Goal: Book appointment/travel/reservation

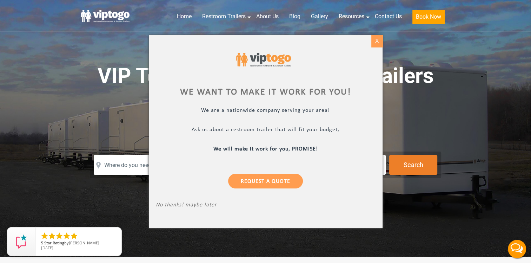
click at [376, 43] on div "X" at bounding box center [377, 41] width 11 height 12
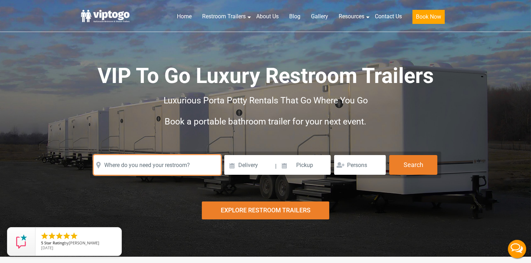
click at [184, 155] on input "text" at bounding box center [157, 165] width 127 height 20
click at [183, 166] on input "text" at bounding box center [157, 165] width 127 height 20
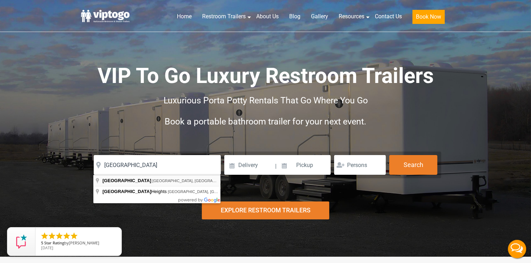
type input "Brooklyn, NY, USA"
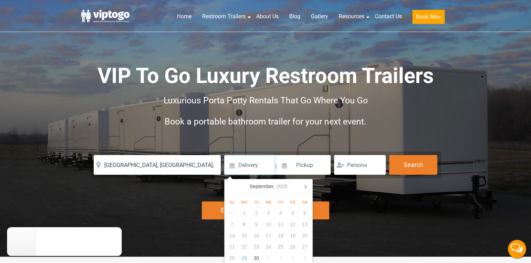
click at [262, 166] on input at bounding box center [249, 165] width 50 height 20
click at [251, 245] on div "23" at bounding box center [256, 246] width 12 height 11
click at [257, 259] on div "30" at bounding box center [256, 257] width 12 height 11
type input "09/30/2025"
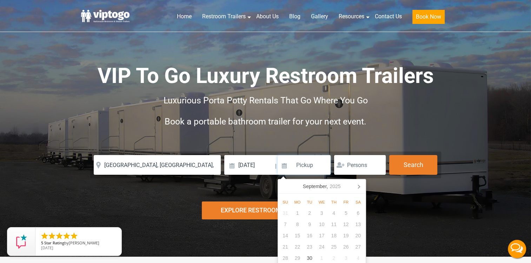
click at [306, 235] on div "16" at bounding box center [310, 235] width 12 height 11
click at [361, 185] on icon at bounding box center [358, 186] width 11 height 11
click at [336, 235] on div "16" at bounding box center [334, 235] width 12 height 11
type input "10/16/2025"
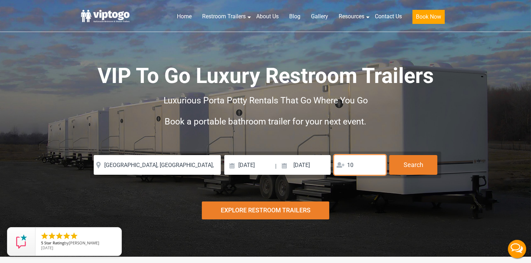
type input "1"
type input "200"
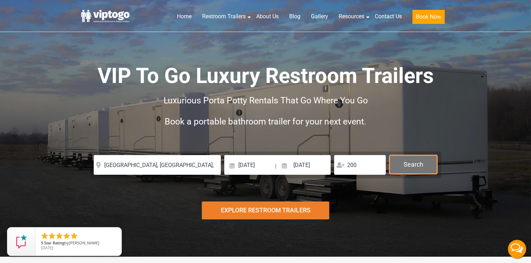
click at [417, 164] on button "Search" at bounding box center [413, 164] width 48 height 19
click at [414, 163] on button "Search" at bounding box center [413, 164] width 48 height 19
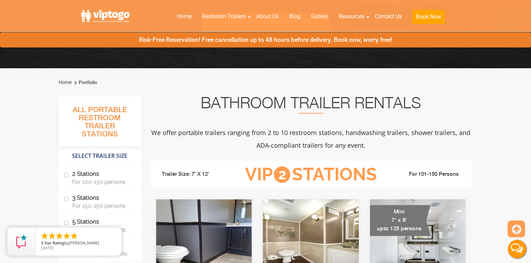
scroll to position [246, 0]
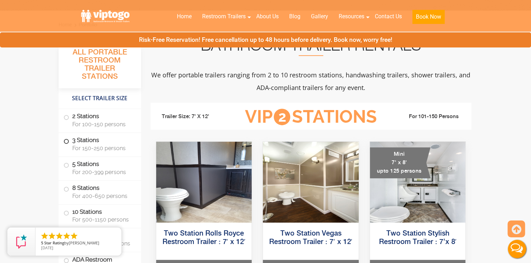
click at [66, 143] on span at bounding box center [66, 141] width 3 height 3
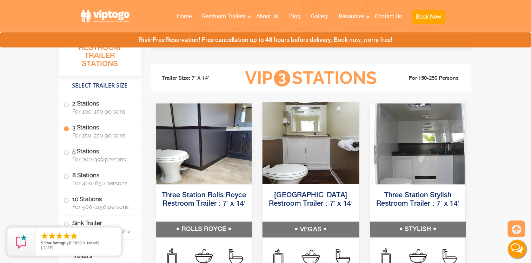
scroll to position [748, 0]
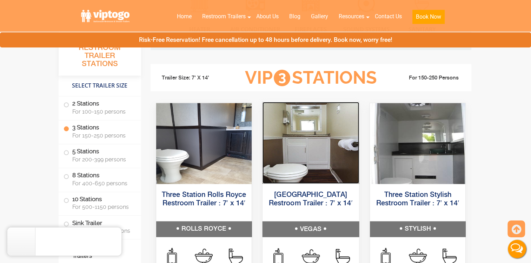
click at [314, 156] on img at bounding box center [311, 142] width 97 height 81
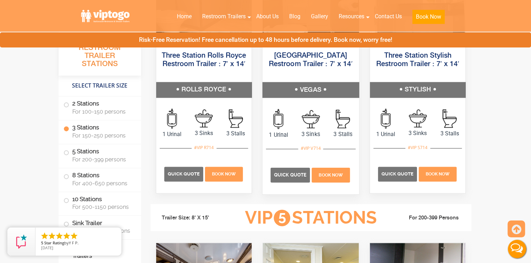
scroll to position [889, 0]
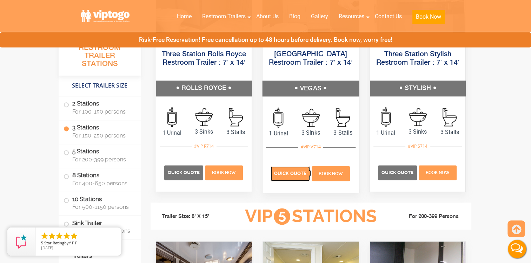
click at [299, 175] on span "Quick Quote" at bounding box center [290, 172] width 32 height 5
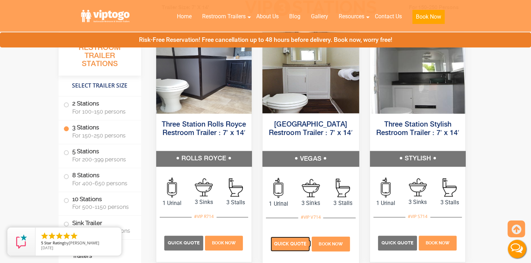
click at [288, 245] on span "Quick Quote" at bounding box center [290, 243] width 32 height 5
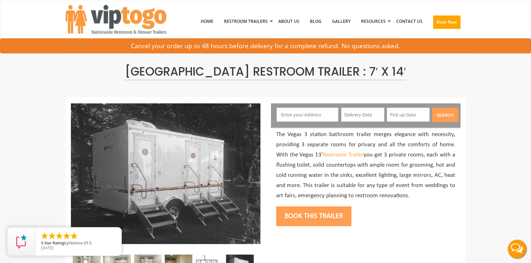
click at [314, 116] on input "text" at bounding box center [308, 114] width 62 height 14
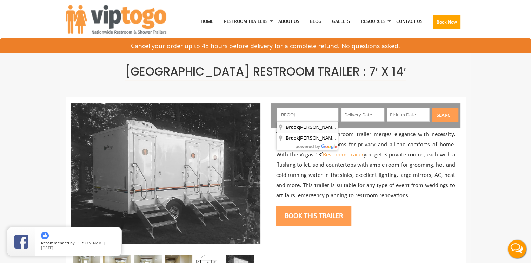
type input "[GEOGRAPHIC_DATA], [GEOGRAPHIC_DATA], [GEOGRAPHIC_DATA]"
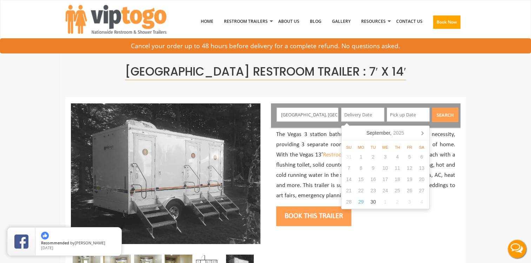
click at [370, 119] on input "text" at bounding box center [362, 114] width 43 height 14
click at [365, 114] on input "text" at bounding box center [362, 114] width 43 height 14
type input "1"
type input "10/01"
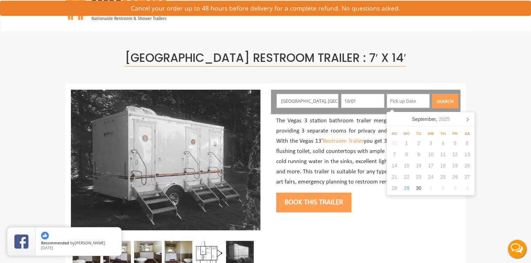
scroll to position [35, 0]
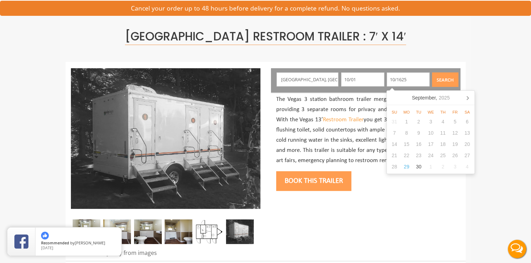
click at [403, 77] on input "10/1625" at bounding box center [408, 79] width 43 height 14
type input "10/16/25"
click at [359, 79] on input "10/01" at bounding box center [362, 79] width 43 height 14
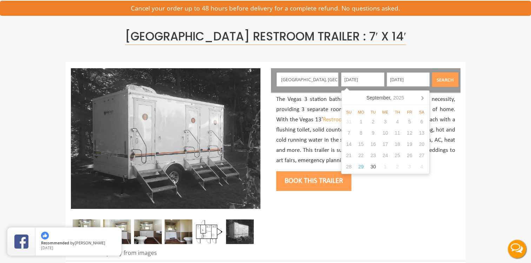
type input "10/01/25"
click at [447, 79] on button "Search" at bounding box center [445, 79] width 26 height 14
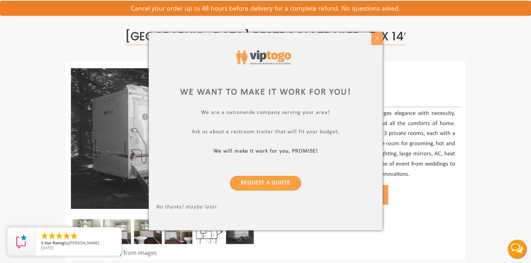
click at [378, 37] on div "X" at bounding box center [377, 39] width 11 height 12
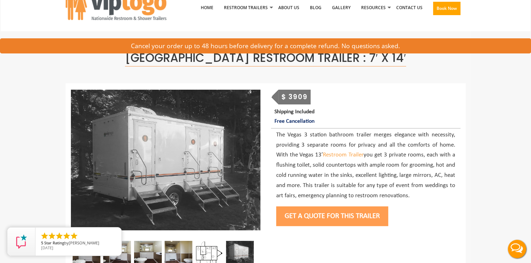
scroll to position [0, 0]
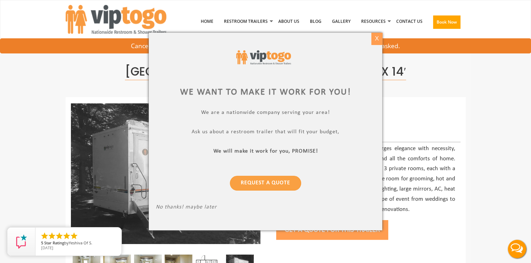
click at [375, 37] on div "X" at bounding box center [377, 39] width 11 height 12
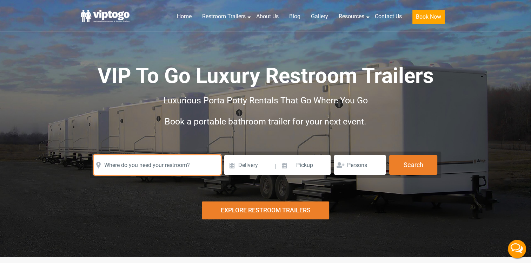
click at [182, 165] on input "text" at bounding box center [157, 165] width 127 height 20
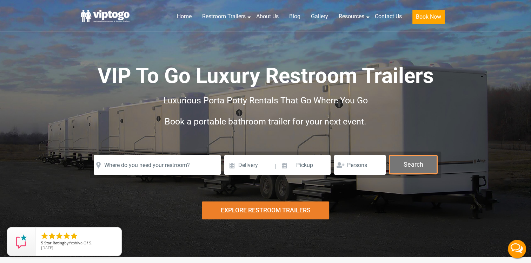
click at [423, 167] on button "Search" at bounding box center [413, 164] width 48 height 19
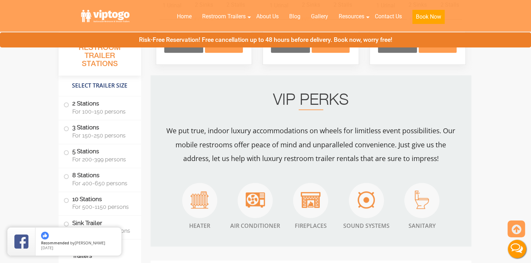
scroll to position [632, 0]
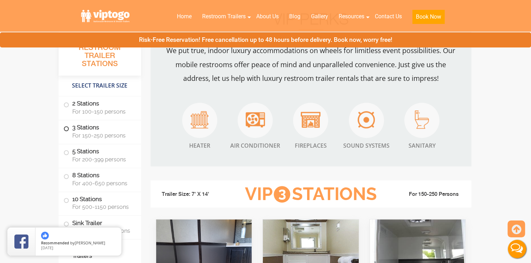
drag, startPoint x: 67, startPoint y: 129, endPoint x: 77, endPoint y: 130, distance: 10.6
click at [67, 129] on span at bounding box center [66, 128] width 3 height 3
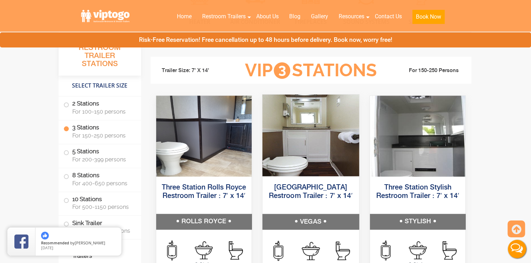
scroll to position [784, 0]
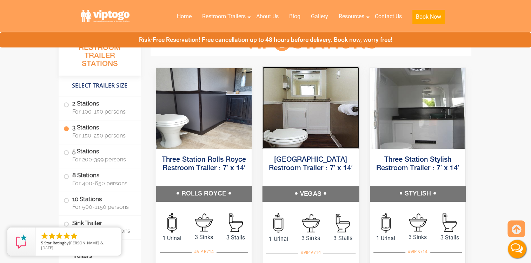
click at [289, 146] on img at bounding box center [311, 106] width 97 height 81
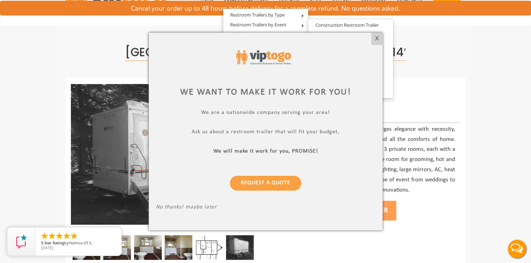
scroll to position [35, 0]
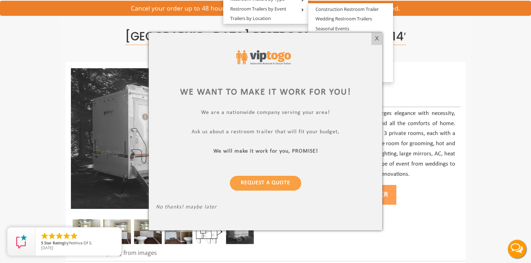
drag, startPoint x: 378, startPoint y: 41, endPoint x: 371, endPoint y: 53, distance: 13.7
click at [378, 41] on div "X" at bounding box center [377, 39] width 11 height 12
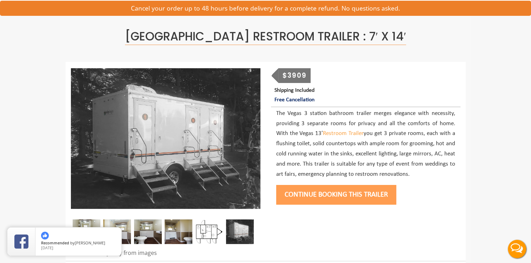
scroll to position [0, 0]
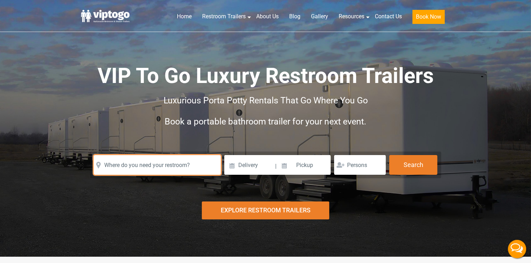
click at [152, 168] on input "text" at bounding box center [157, 165] width 127 height 20
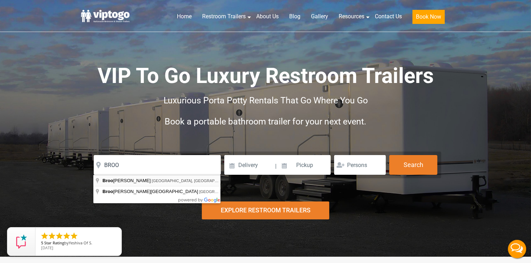
type input "Brooklyn, NY, USA"
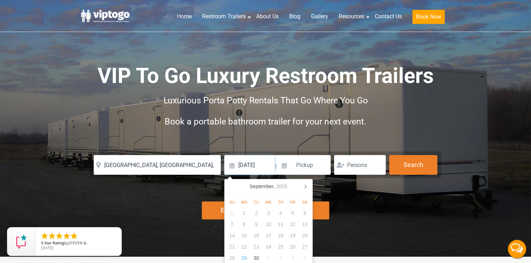
type input "09/18/2025"
click at [303, 165] on input at bounding box center [304, 165] width 53 height 20
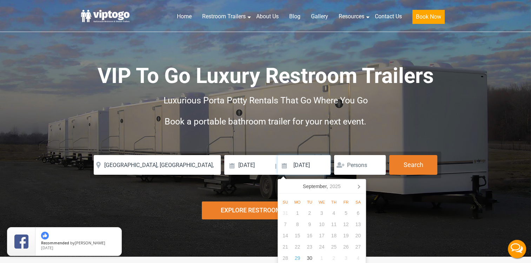
type input "10/16/2025"
click at [341, 166] on div at bounding box center [360, 165] width 52 height 20
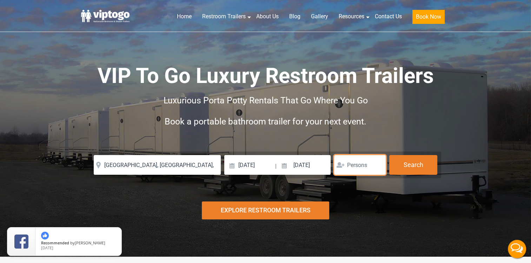
click at [350, 163] on input "number" at bounding box center [360, 165] width 52 height 20
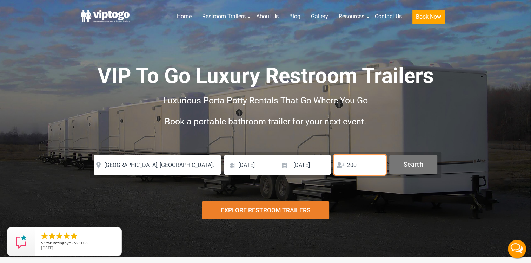
type input "200"
click at [408, 161] on button "Search" at bounding box center [413, 164] width 48 height 19
click at [415, 168] on button "Search" at bounding box center [413, 164] width 48 height 19
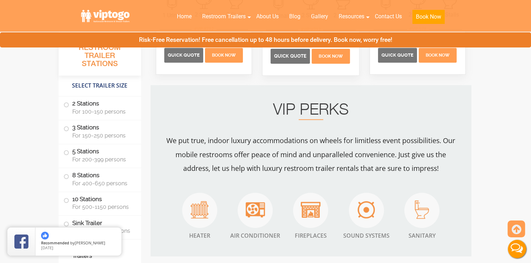
scroll to position [738, 0]
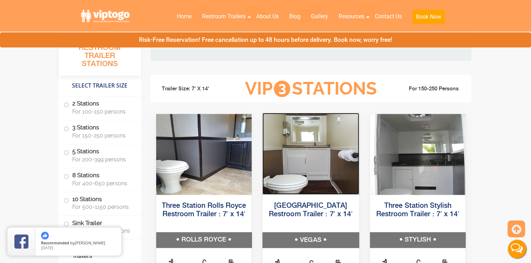
click at [327, 168] on img at bounding box center [311, 152] width 97 height 81
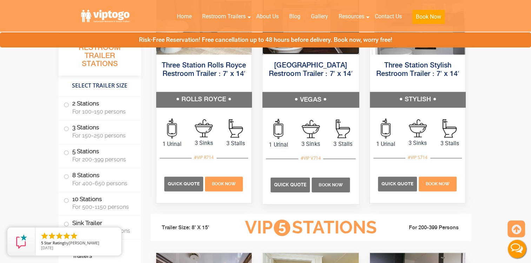
scroll to position [878, 0]
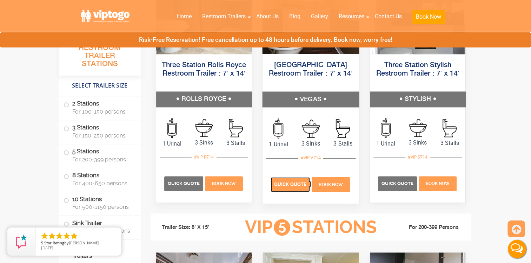
click at [289, 184] on span "Quick Quote" at bounding box center [290, 183] width 32 height 5
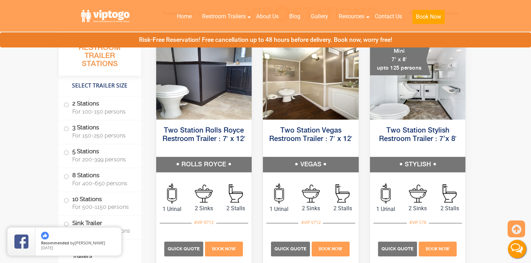
scroll to position [281, 0]
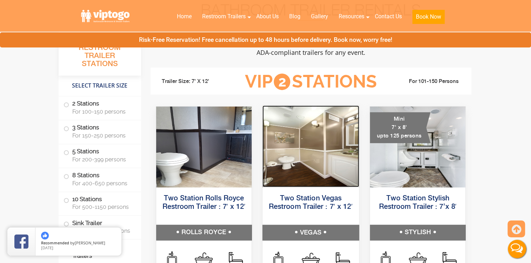
click at [310, 126] on img at bounding box center [311, 145] width 97 height 81
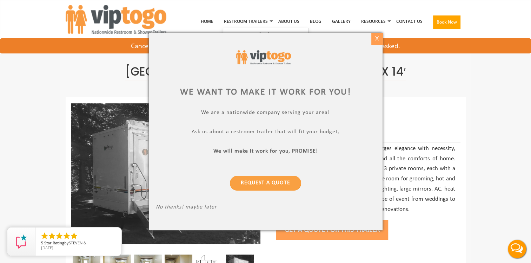
click at [376, 37] on div "X" at bounding box center [377, 39] width 11 height 12
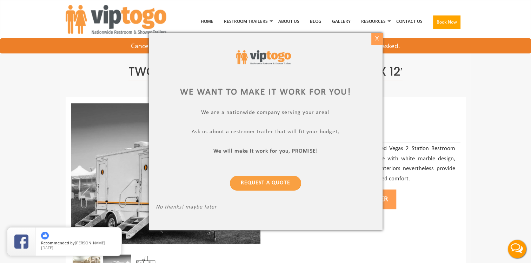
click at [376, 41] on div "X" at bounding box center [377, 39] width 11 height 12
